Goal: Transaction & Acquisition: Download file/media

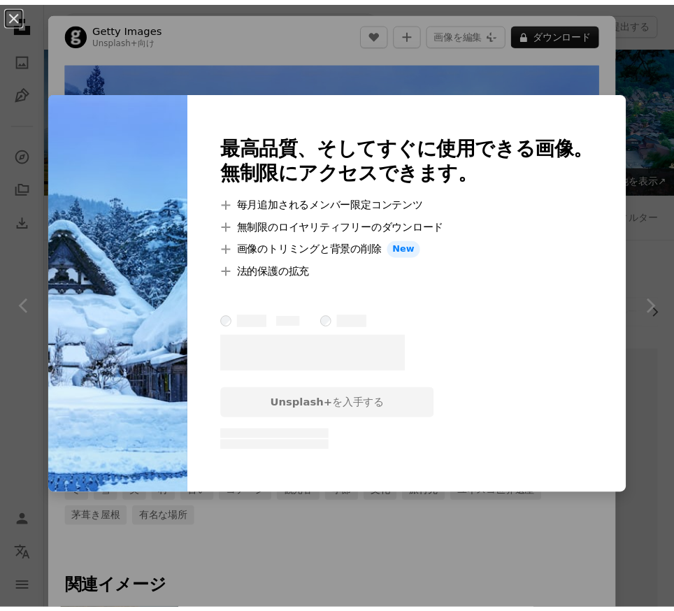
scroll to position [3286, 0]
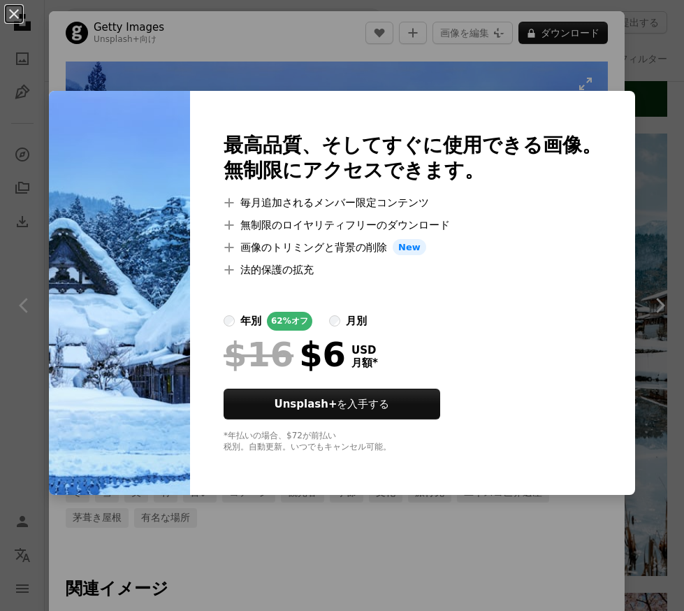
click at [294, 71] on div "An X shape 最高品質、そしてすぐに使用できる画像。 無制限にアクセスできます。 A plus sign 毎月追加されるメンバー限定コンテンツ A p…" at bounding box center [342, 305] width 684 height 611
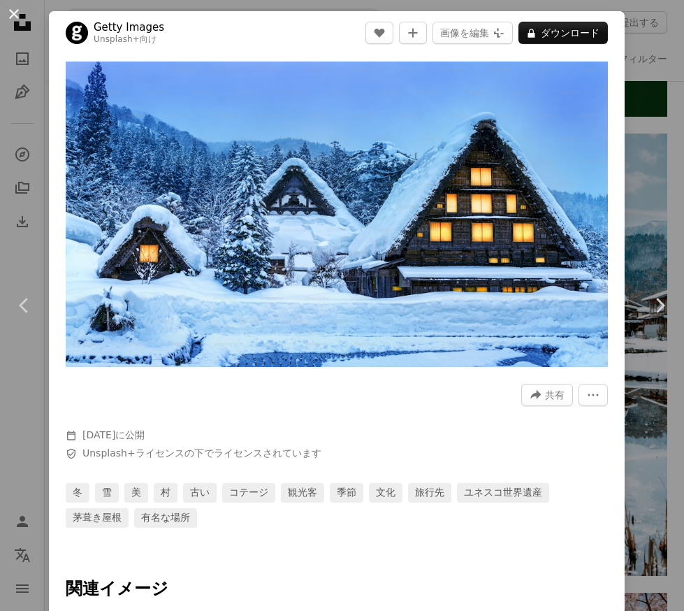
click at [11, 22] on button "An X shape" at bounding box center [14, 14] width 17 height 17
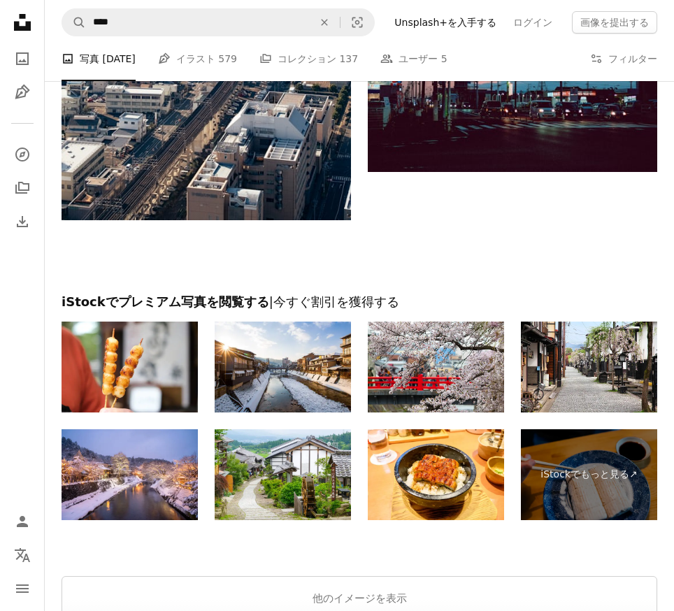
scroll to position [6834, 0]
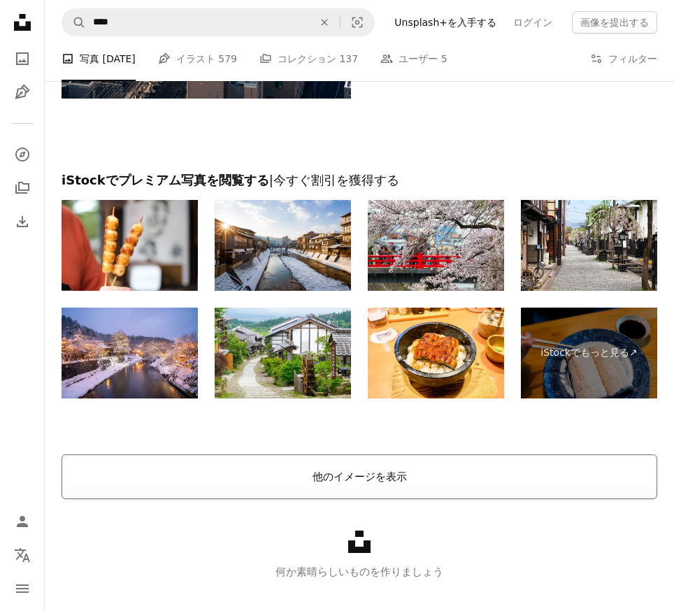
click at [373, 462] on button "他のイメージを表示" at bounding box center [360, 476] width 596 height 45
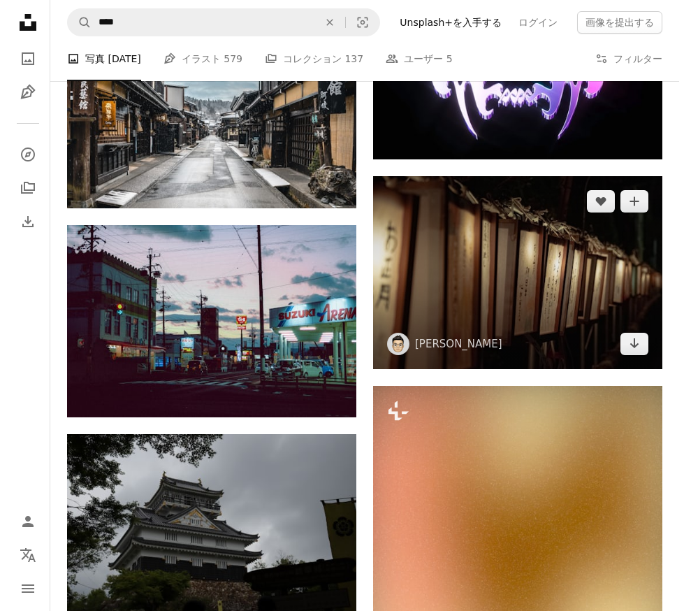
scroll to position [6764, 0]
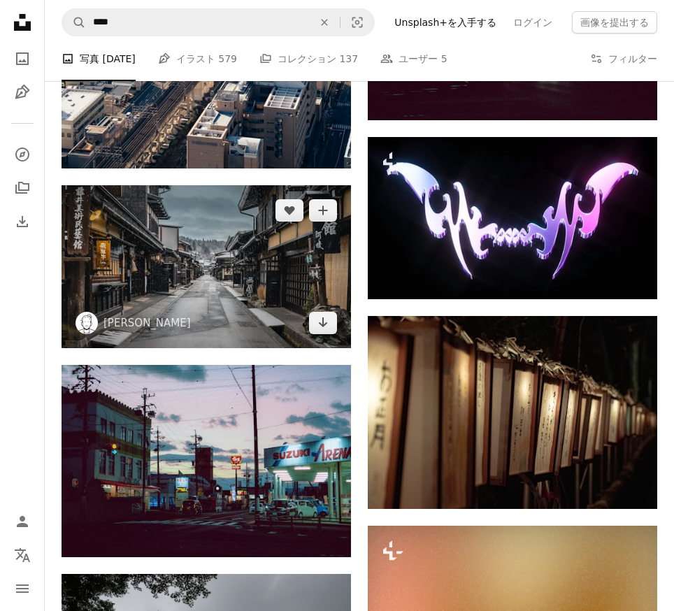
click at [203, 278] on img at bounding box center [206, 266] width 289 height 163
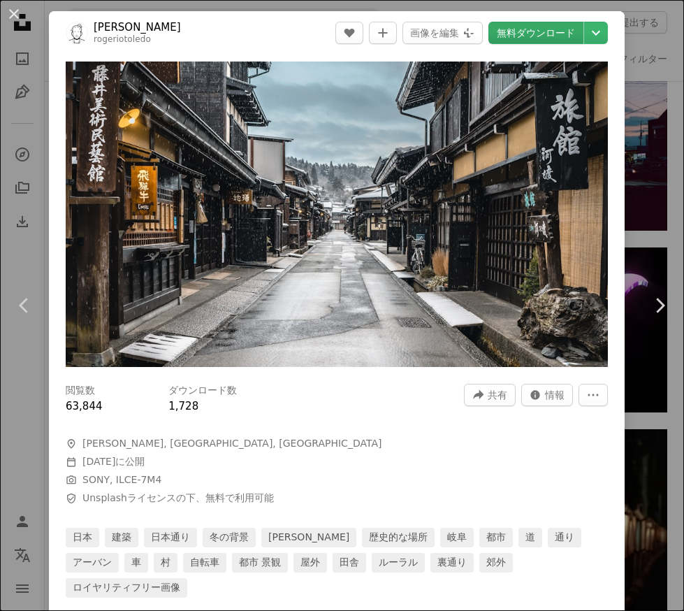
click at [503, 38] on link "無料ダウンロード" at bounding box center [536, 33] width 95 height 22
